Goal: Transaction & Acquisition: Purchase product/service

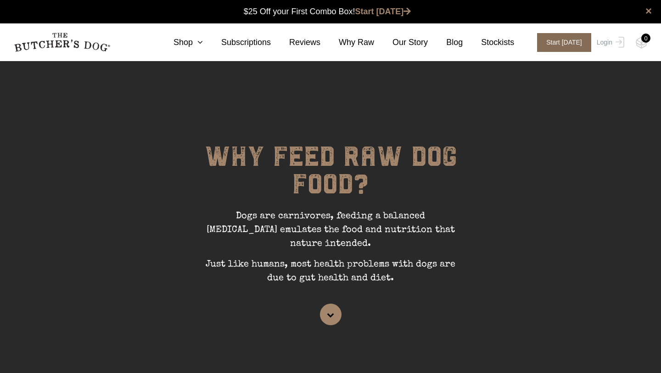
click at [556, 44] on span "Start [DATE]" at bounding box center [564, 42] width 54 height 19
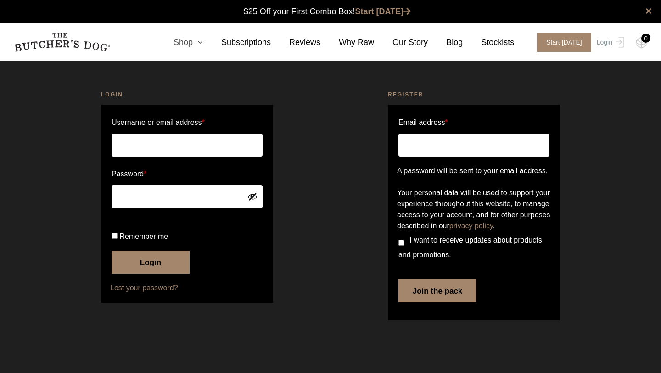
click at [190, 43] on link "Shop" at bounding box center [179, 42] width 48 height 12
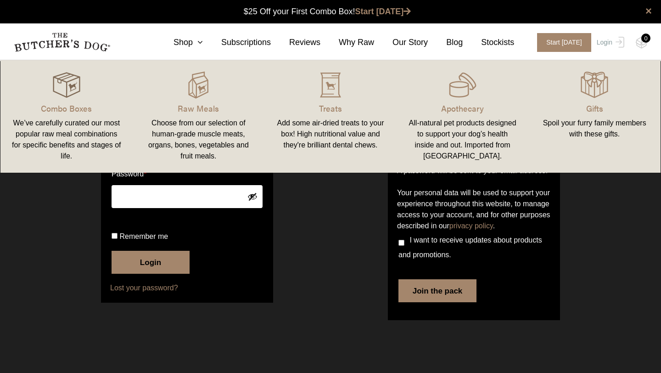
click at [71, 90] on img at bounding box center [67, 85] width 28 height 28
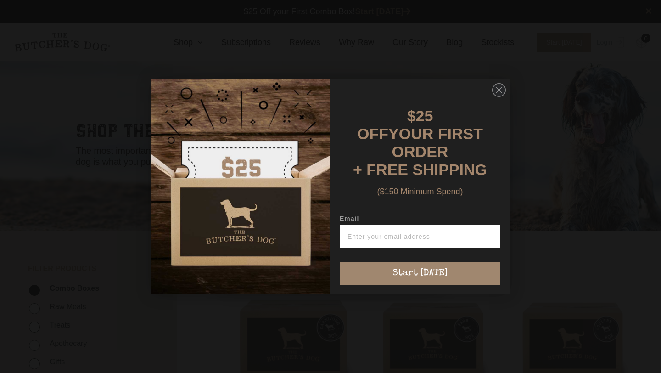
scroll to position [0, 0]
click at [501, 96] on circle "Close dialog" at bounding box center [498, 89] width 13 height 13
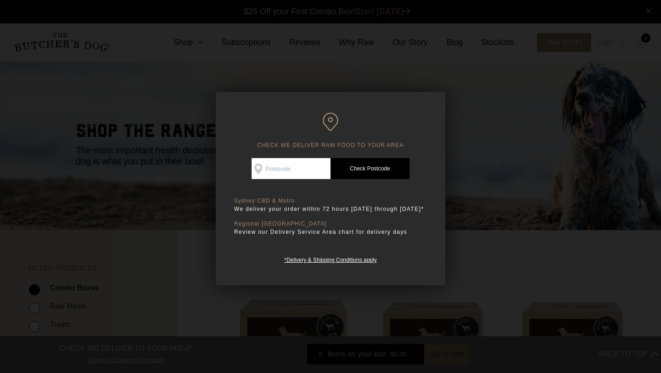
click at [291, 173] on input "Check Availability At" at bounding box center [290, 168] width 79 height 21
type input "2000"
click at [372, 173] on link "Check Postcode" at bounding box center [369, 168] width 79 height 21
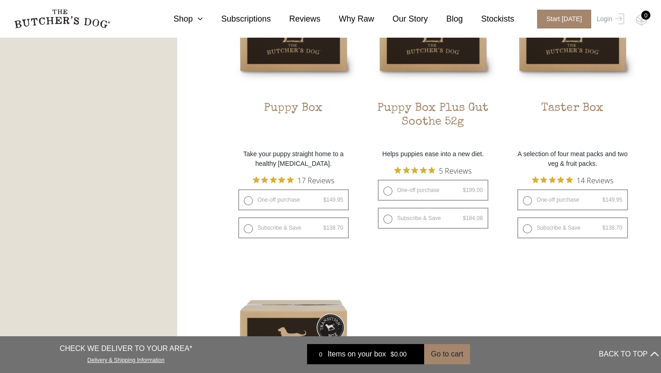
scroll to position [615, 0]
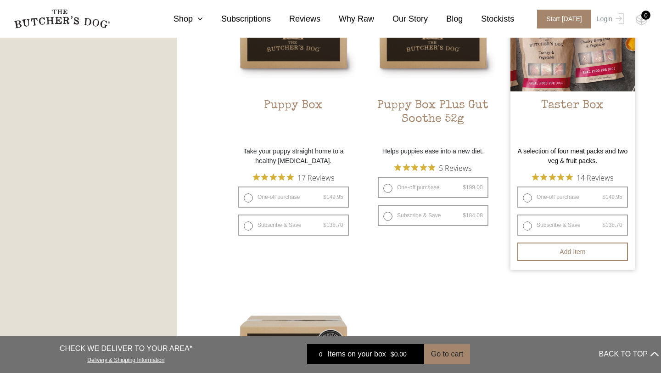
click at [541, 196] on label "One-off purchase $ 149.95 — or subscribe and save 7.5%" at bounding box center [572, 196] width 111 height 21
radio input "true"
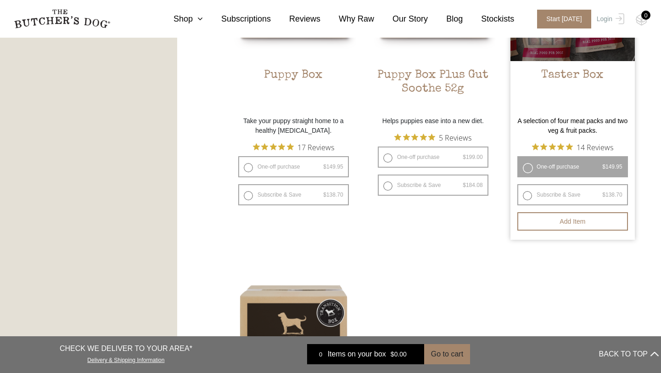
scroll to position [505, 0]
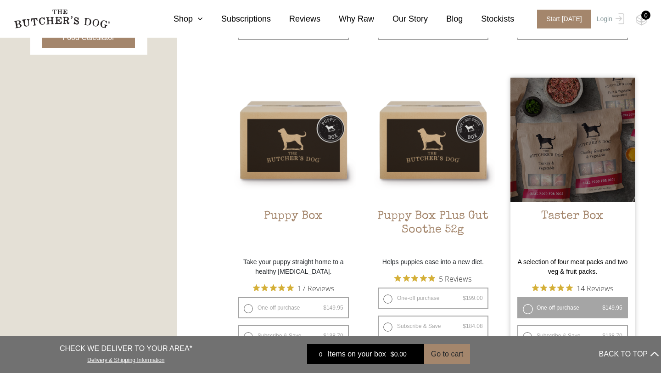
click at [565, 168] on div at bounding box center [572, 140] width 124 height 124
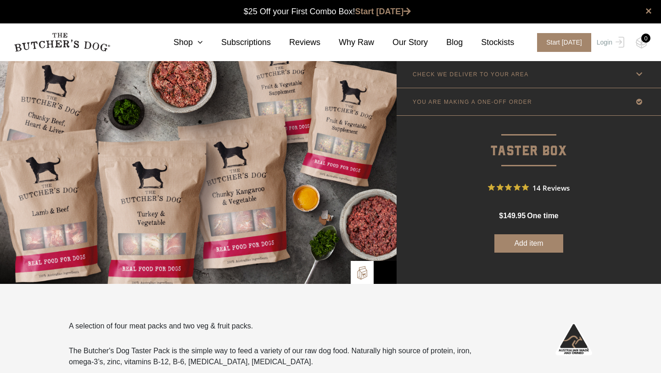
click at [520, 105] on link "YOU ARE MAKING A ONE-OFF ORDER" at bounding box center [528, 101] width 264 height 27
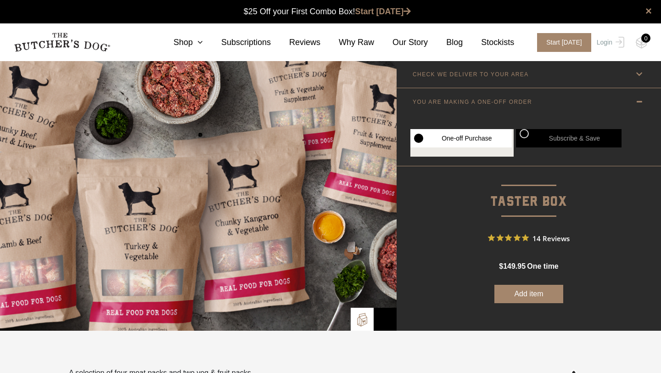
click at [520, 105] on link "YOU ARE MAKING A ONE-OFF ORDER" at bounding box center [528, 101] width 264 height 27
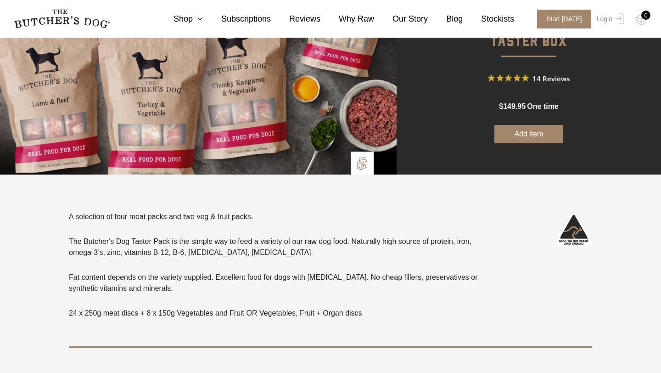
scroll to position [109, 0]
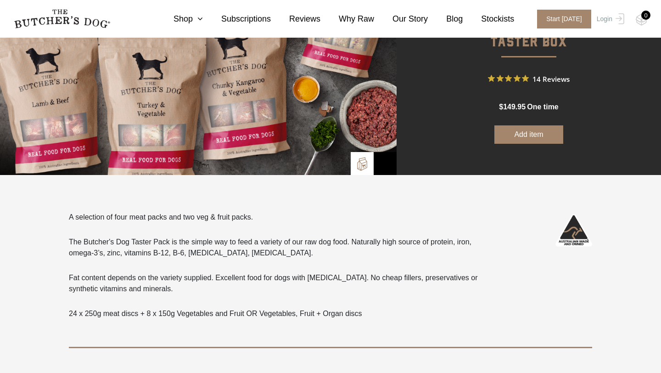
click at [523, 133] on button "Add item" at bounding box center [528, 134] width 69 height 18
click at [645, 20] on img at bounding box center [641, 20] width 11 height 12
click at [530, 131] on button "Add more" at bounding box center [528, 134] width 69 height 18
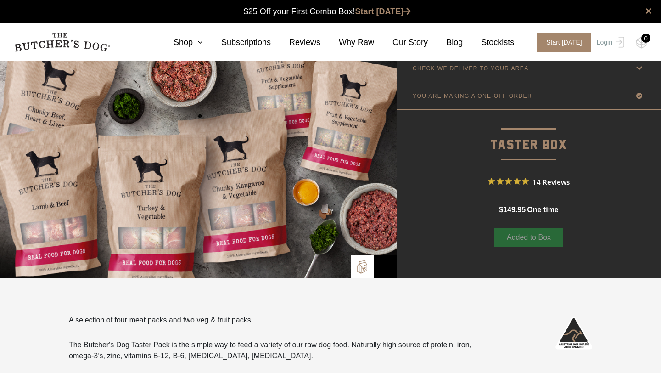
scroll to position [0, 0]
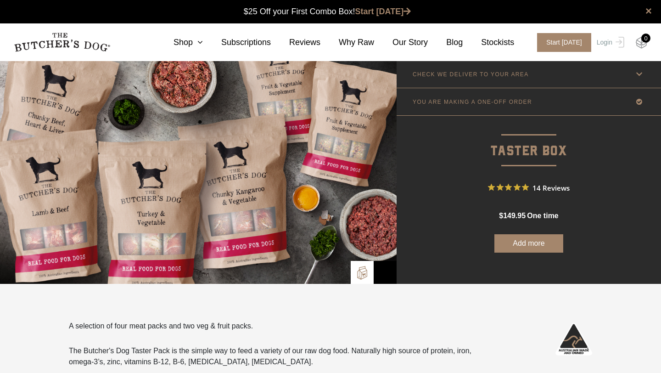
click at [641, 42] on img at bounding box center [641, 43] width 11 height 12
click at [473, 106] on link "YOU ARE MAKING A ONE-OFF ORDER" at bounding box center [528, 101] width 264 height 27
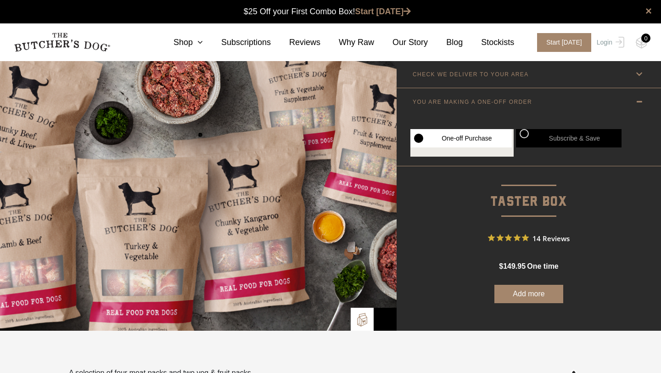
click at [446, 152] on li "One-off Purchase" at bounding box center [461, 143] width 103 height 28
click at [425, 139] on label "One-off Purchase" at bounding box center [460, 138] width 101 height 18
click at [443, 68] on link "CHECK WE DELIVER TO YOUR AREA" at bounding box center [528, 74] width 264 height 27
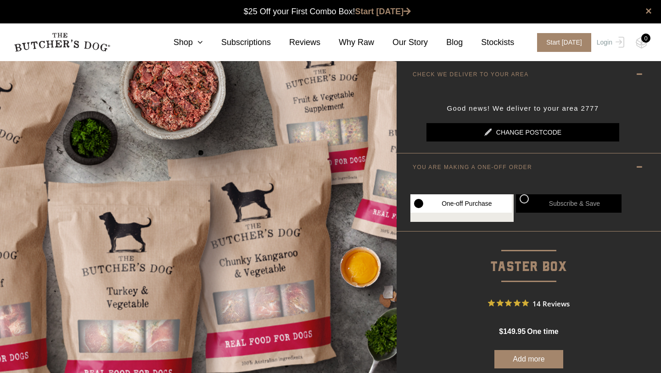
click at [470, 140] on link "Change postcode" at bounding box center [522, 132] width 193 height 18
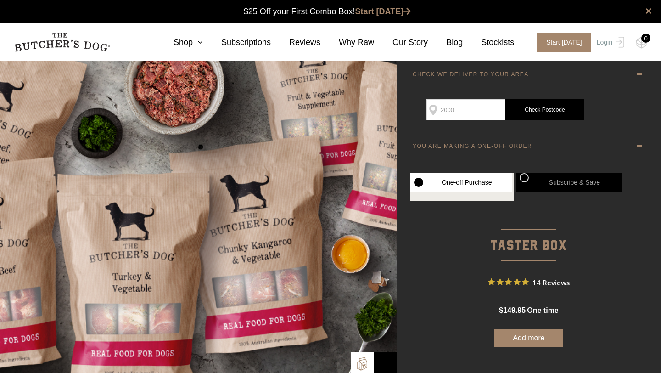
click at [538, 110] on link "Check Postcode" at bounding box center [544, 109] width 79 height 21
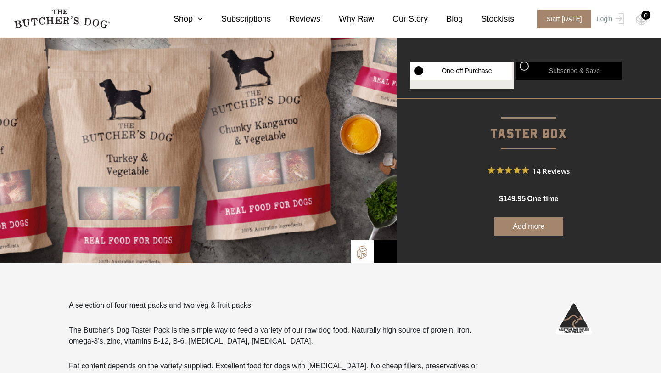
scroll to position [443, 0]
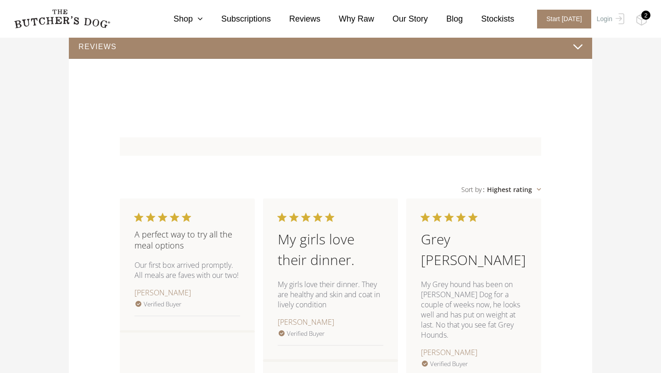
scroll to position [420, 0]
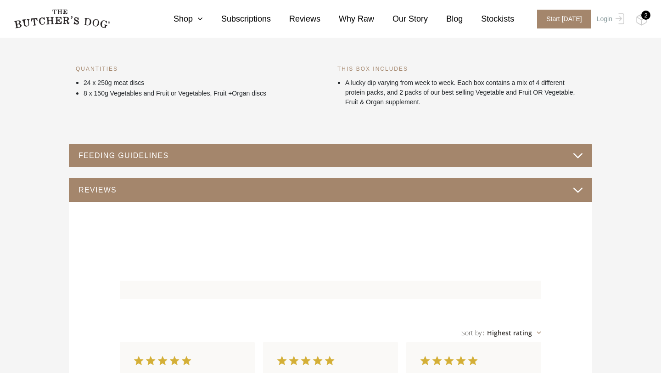
click at [310, 144] on div "FEEDING GUIDELINES" at bounding box center [330, 156] width 523 height 24
click at [580, 156] on button "FEEDING GUIDELINES" at bounding box center [330, 155] width 505 height 12
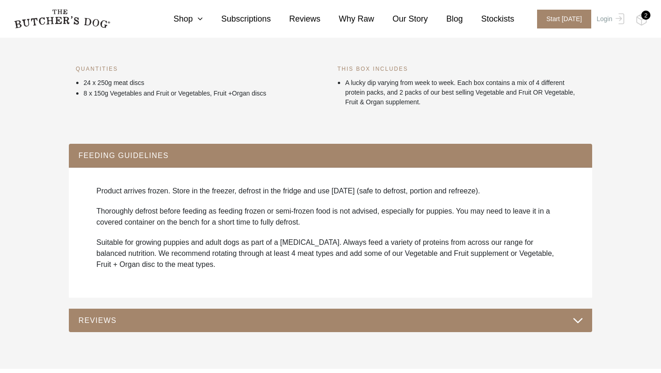
click at [580, 156] on button "FEEDING GUIDELINES" at bounding box center [330, 155] width 505 height 12
